Goal: Task Accomplishment & Management: Manage account settings

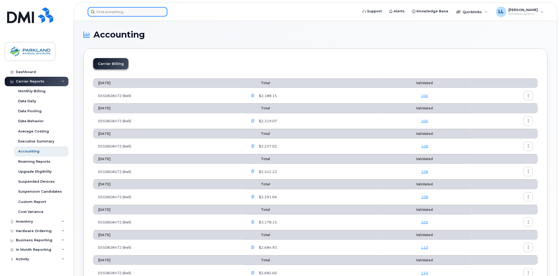
click at [140, 13] on input at bounding box center [128, 11] width 80 height 9
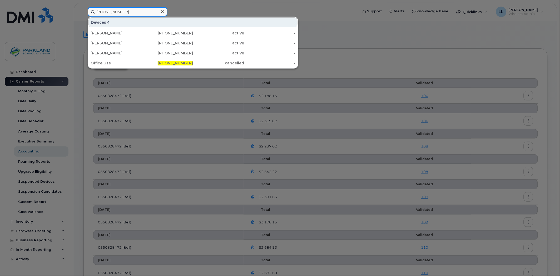
type input "780-690-4170"
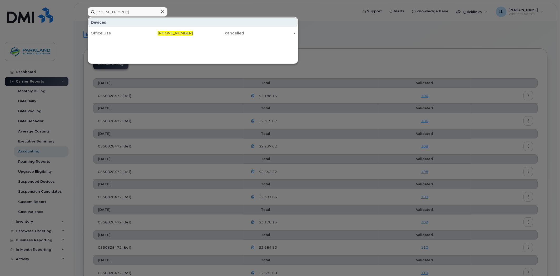
drag, startPoint x: 194, startPoint y: 33, endPoint x: 139, endPoint y: 123, distance: 105.5
click at [193, 32] on div "cancelled" at bounding box center [218, 33] width 51 height 5
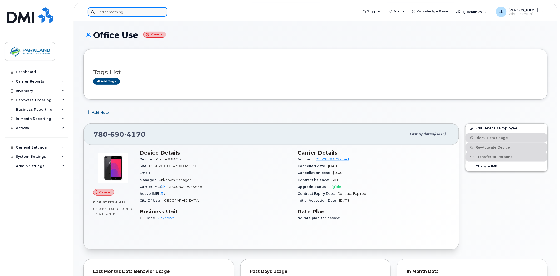
click at [103, 10] on input at bounding box center [128, 11] width 80 height 9
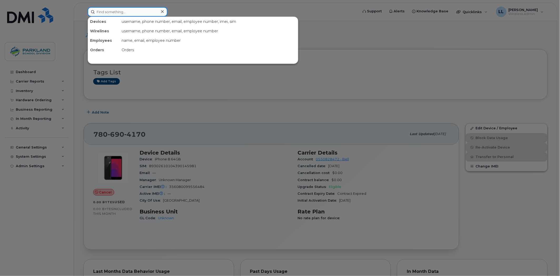
paste input "780-718-8327"
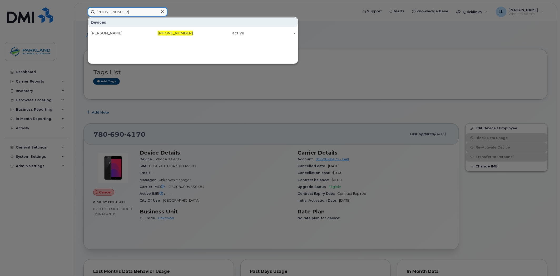
type input "780-718-8327"
drag, startPoint x: 129, startPoint y: 13, endPoint x: -42, endPoint y: -1, distance: 171.3
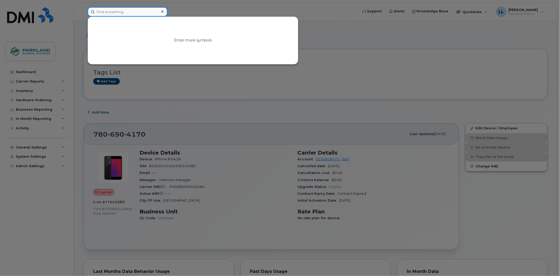
paste input "780-720-9243"
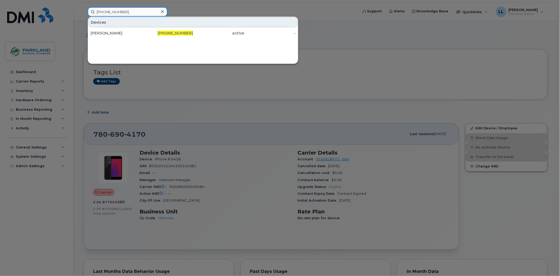
type input "780-720-9243"
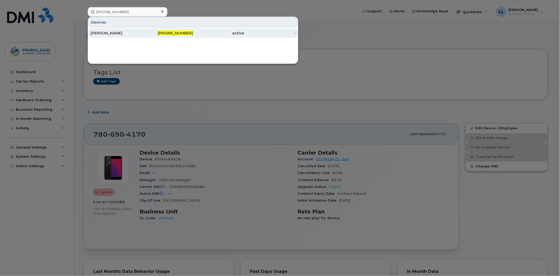
click at [168, 33] on span "780-720-9243" at bounding box center [175, 33] width 35 height 5
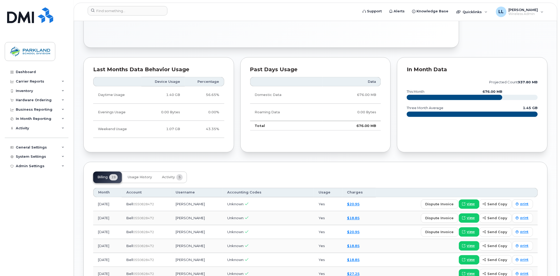
scroll to position [234, 0]
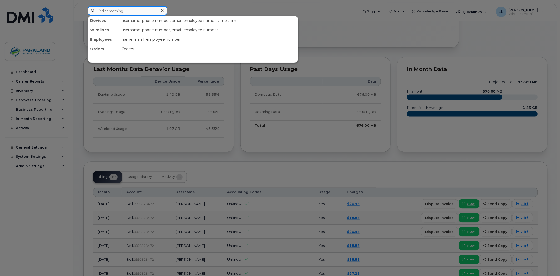
click at [126, 15] on input at bounding box center [128, 10] width 80 height 9
paste input "780-983-8900"
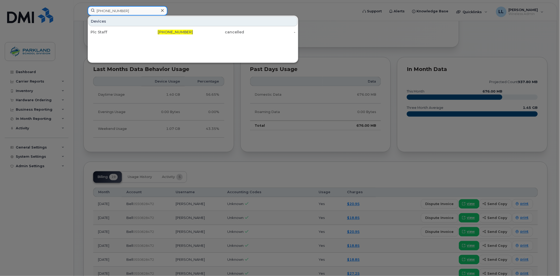
drag, startPoint x: 137, startPoint y: 11, endPoint x: -97, endPoint y: 11, distance: 233.4
click at [0, 11] on html "780-983-8900 Devices Plc Staff 780-983-8900 cancelled - Support Alerts Knowledg…" at bounding box center [280, 137] width 560 height 743
paste input "66-2209"
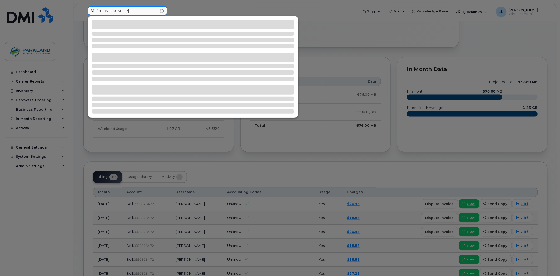
type input "780-966-2209"
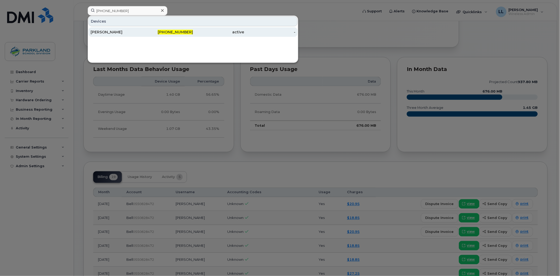
click at [181, 33] on span "780-966-2209" at bounding box center [175, 32] width 35 height 5
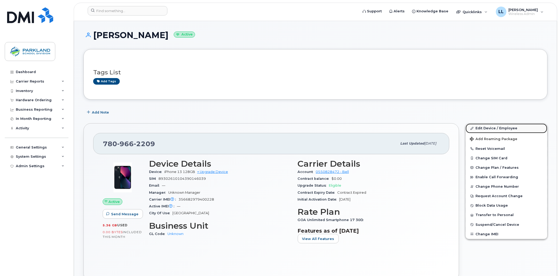
click at [507, 127] on link "Edit Device / Employee" at bounding box center [506, 128] width 82 height 9
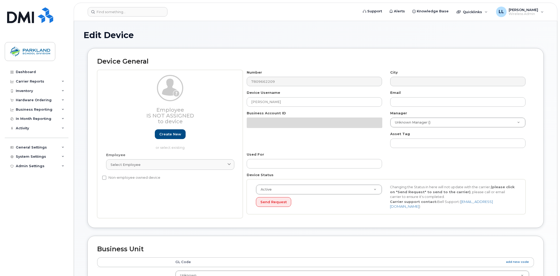
select select "29382221"
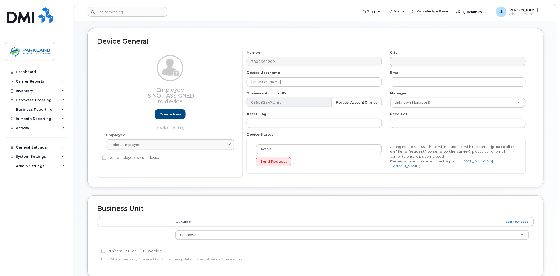
scroll to position [10, 0]
